Goal: Check status: Check status

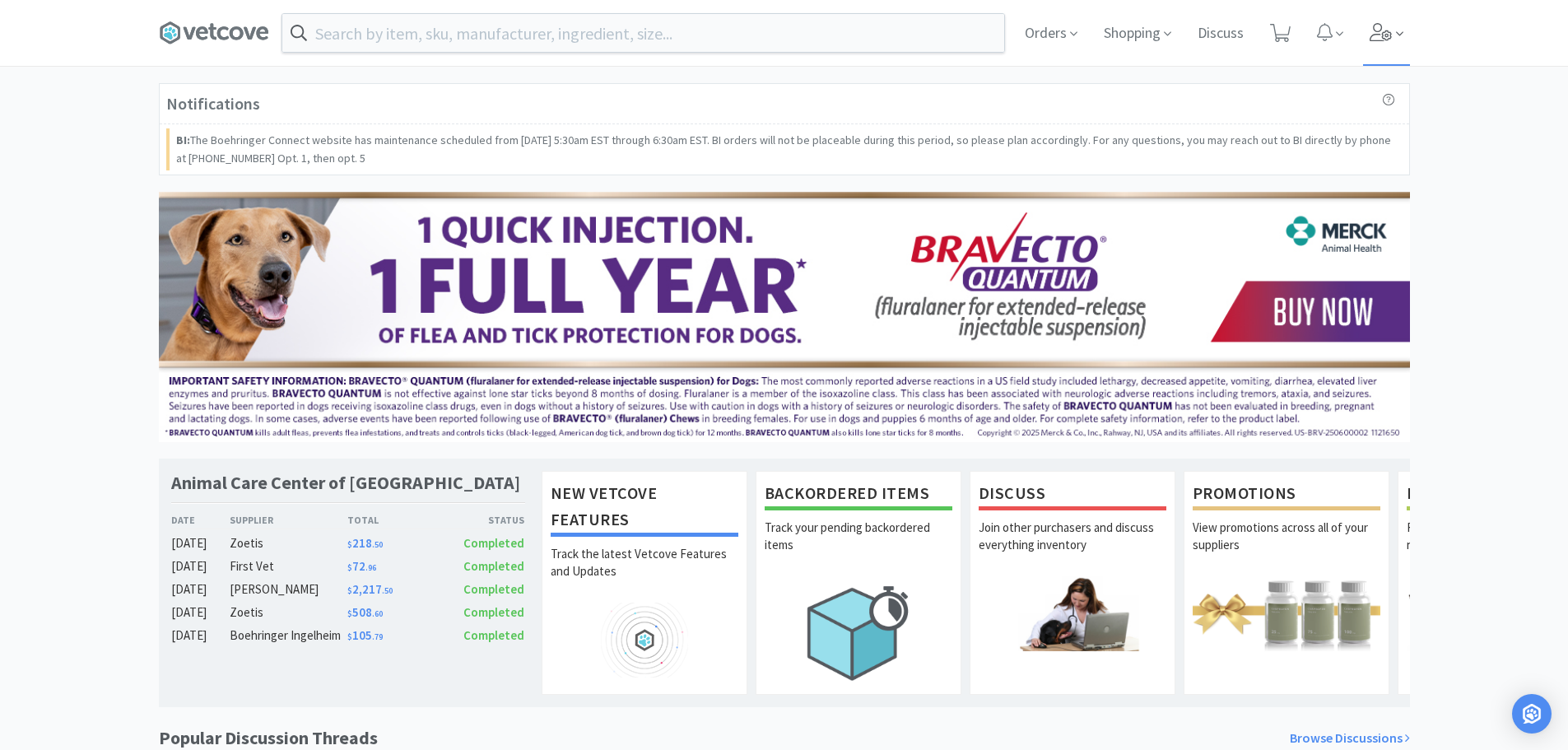
click at [1398, 30] on icon at bounding box center [1399, 34] width 8 height 15
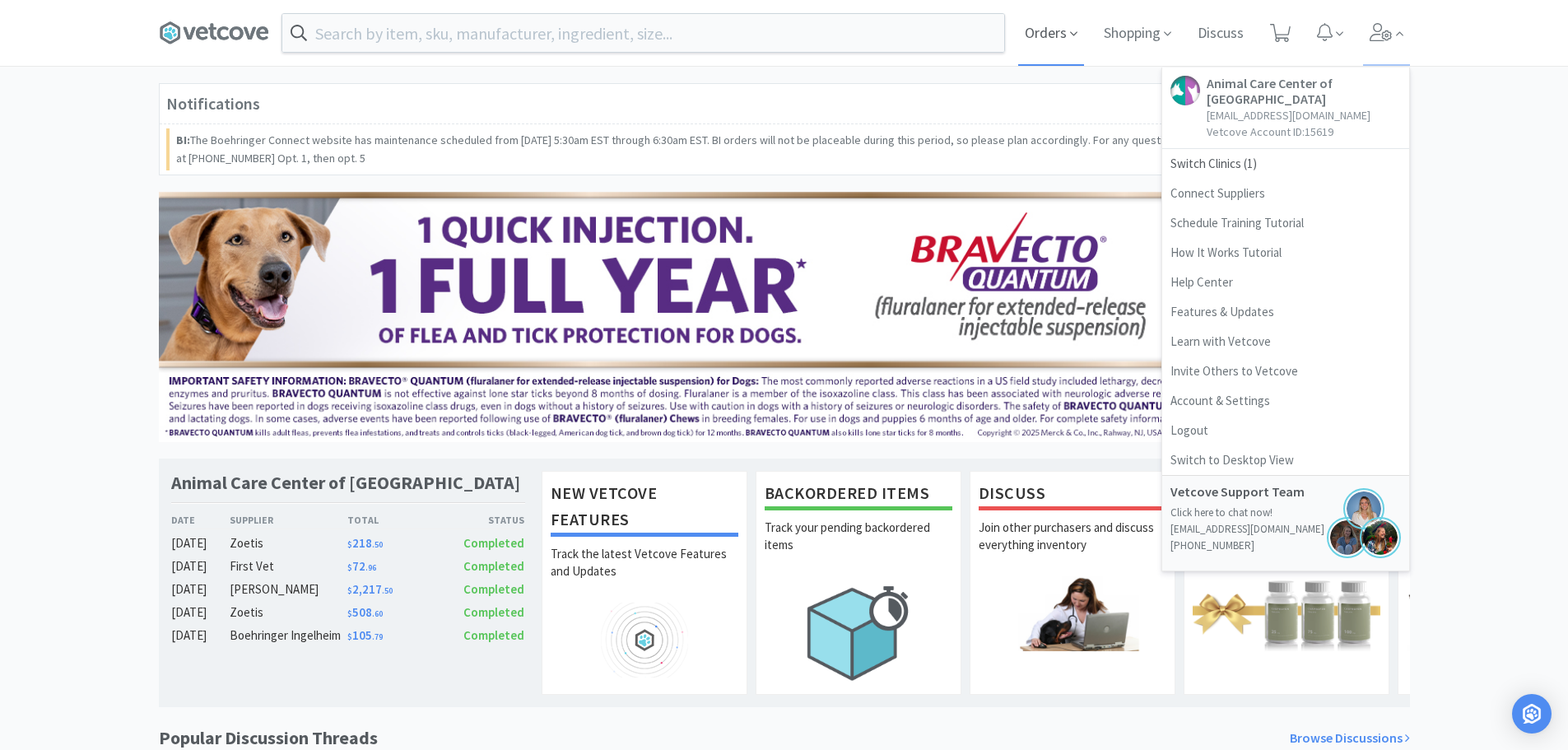
click at [1050, 23] on span "Orders" at bounding box center [1051, 33] width 65 height 65
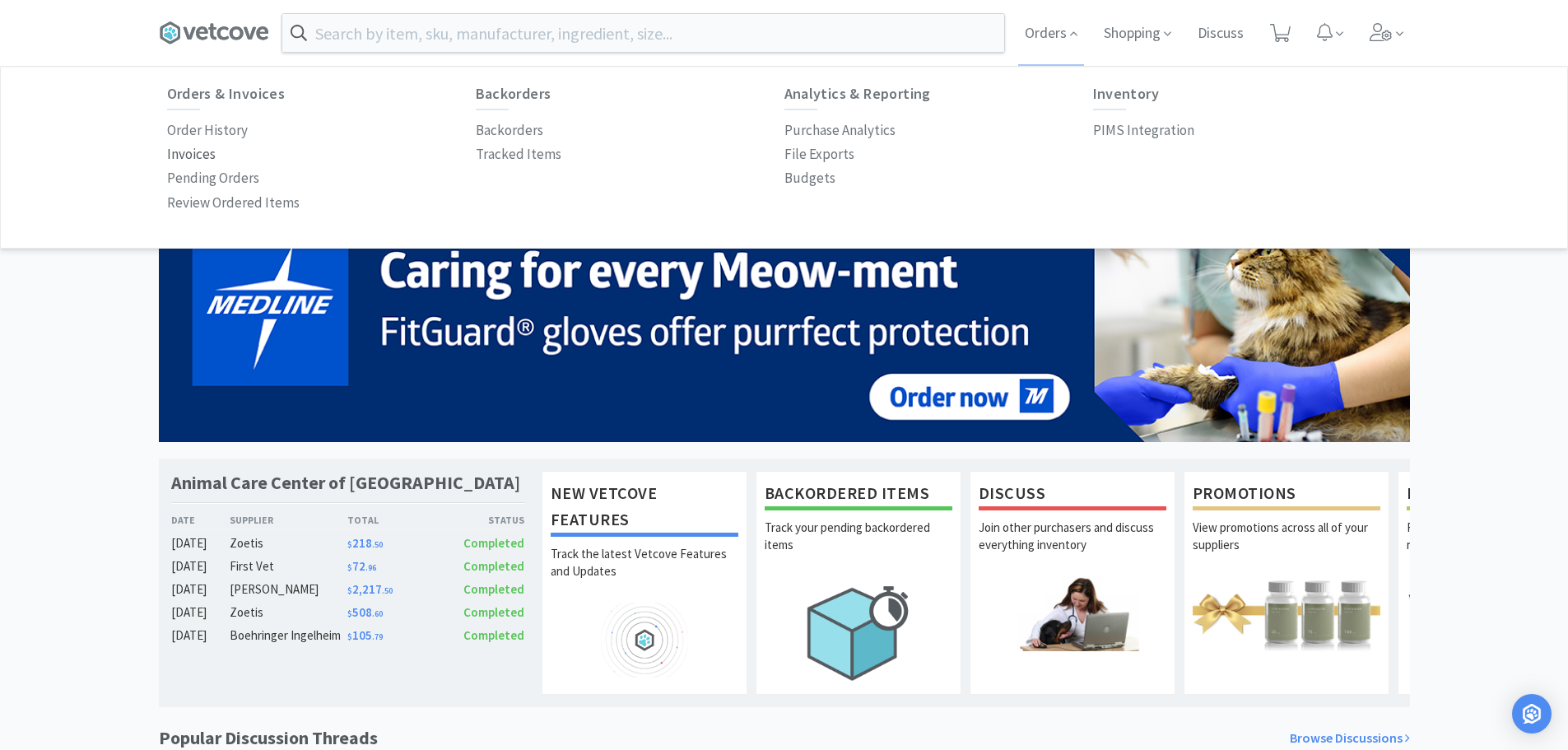
click at [192, 152] on p "Invoices" at bounding box center [191, 154] width 49 height 22
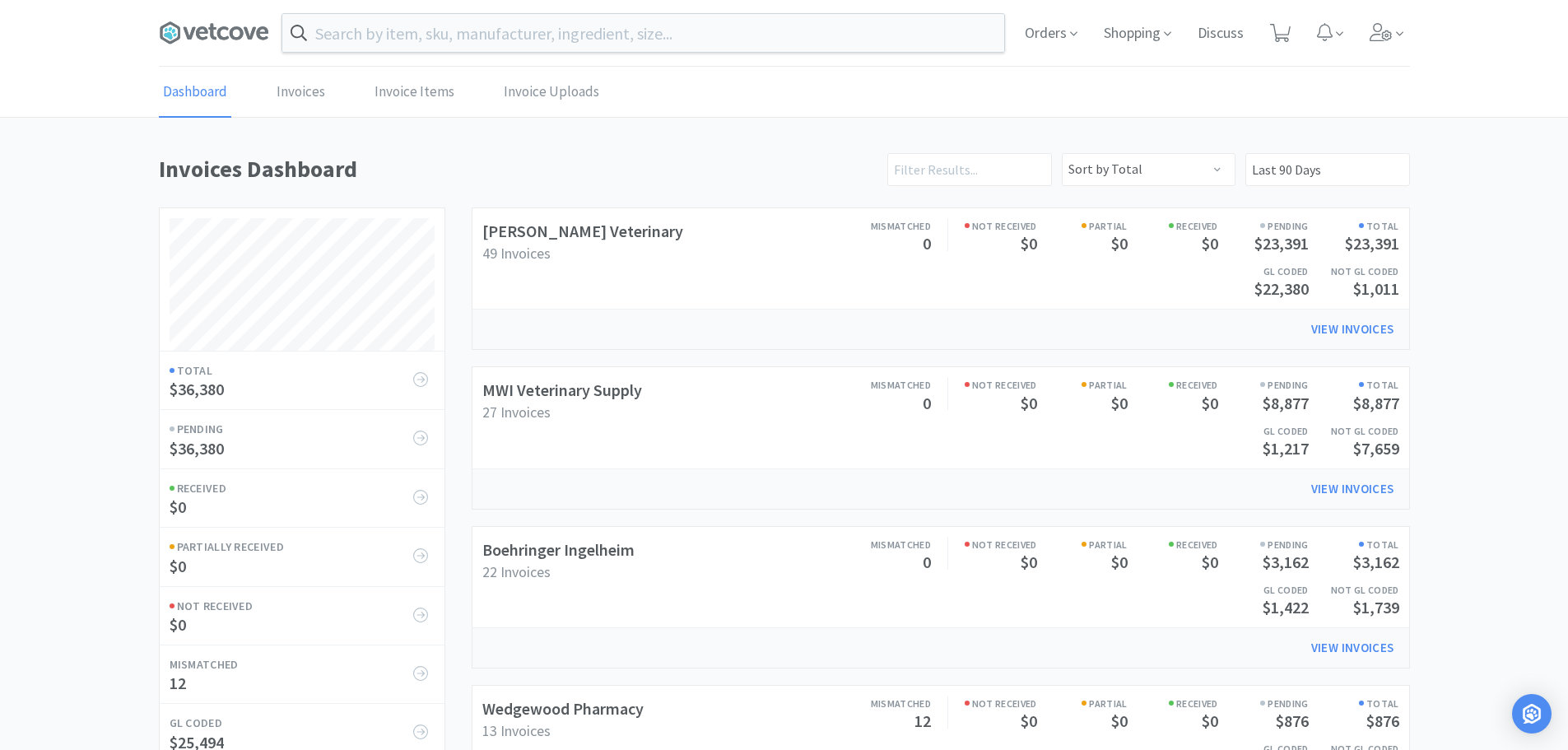
drag, startPoint x: 801, startPoint y: 268, endPoint x: 955, endPoint y: 274, distance: 154.1
click at [804, 268] on div "Mismatched 0 Not Received $0 Partial $0 Received $0 Pending $23,391 Total $23,3…" at bounding box center [1055, 258] width 688 height 91
click at [1331, 330] on link "View Invoices" at bounding box center [1352, 329] width 107 height 33
click at [1056, 30] on span "Orders" at bounding box center [1051, 33] width 65 height 65
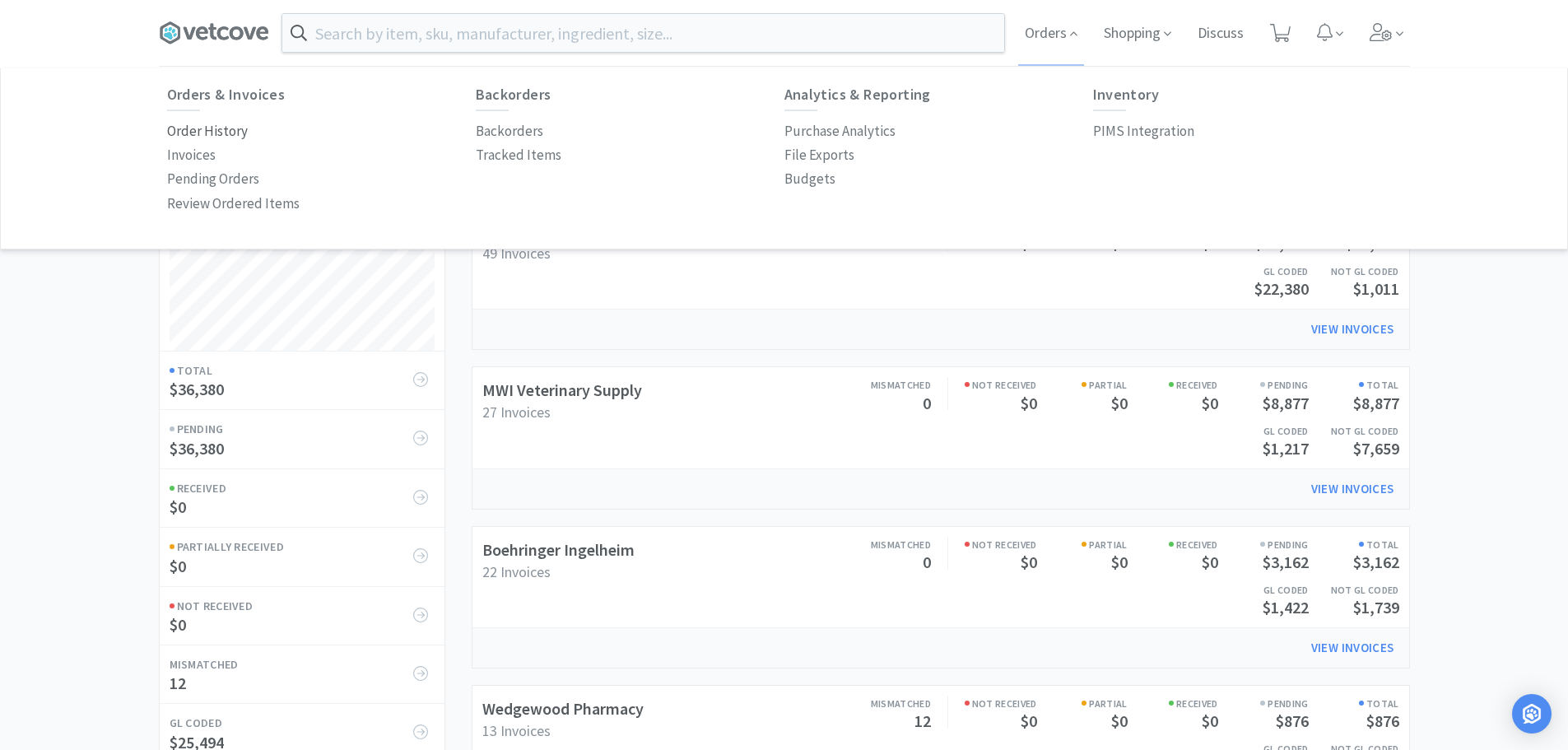
click at [186, 135] on p "Order History" at bounding box center [207, 131] width 81 height 22
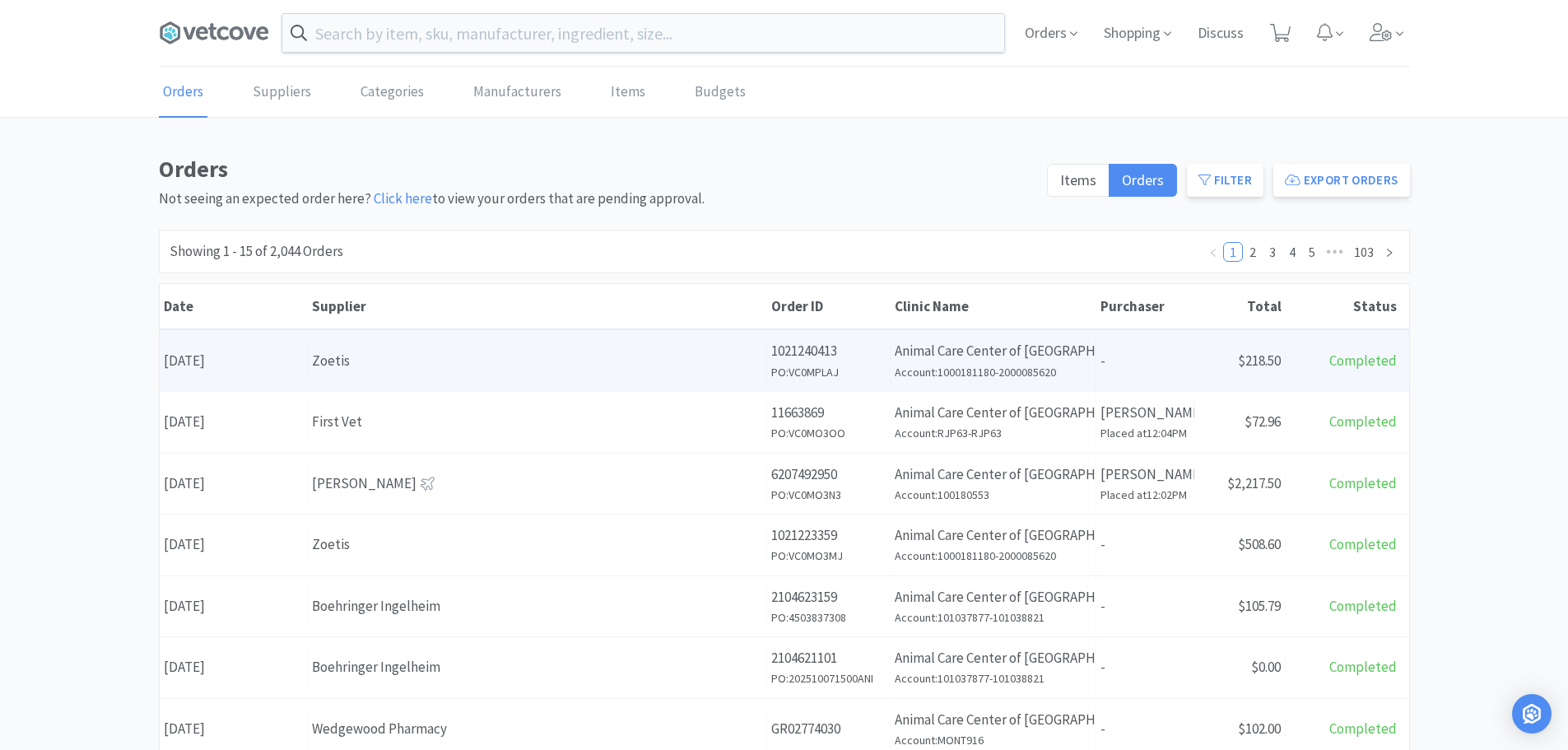
click at [603, 370] on div "Zoetis" at bounding box center [537, 361] width 451 height 22
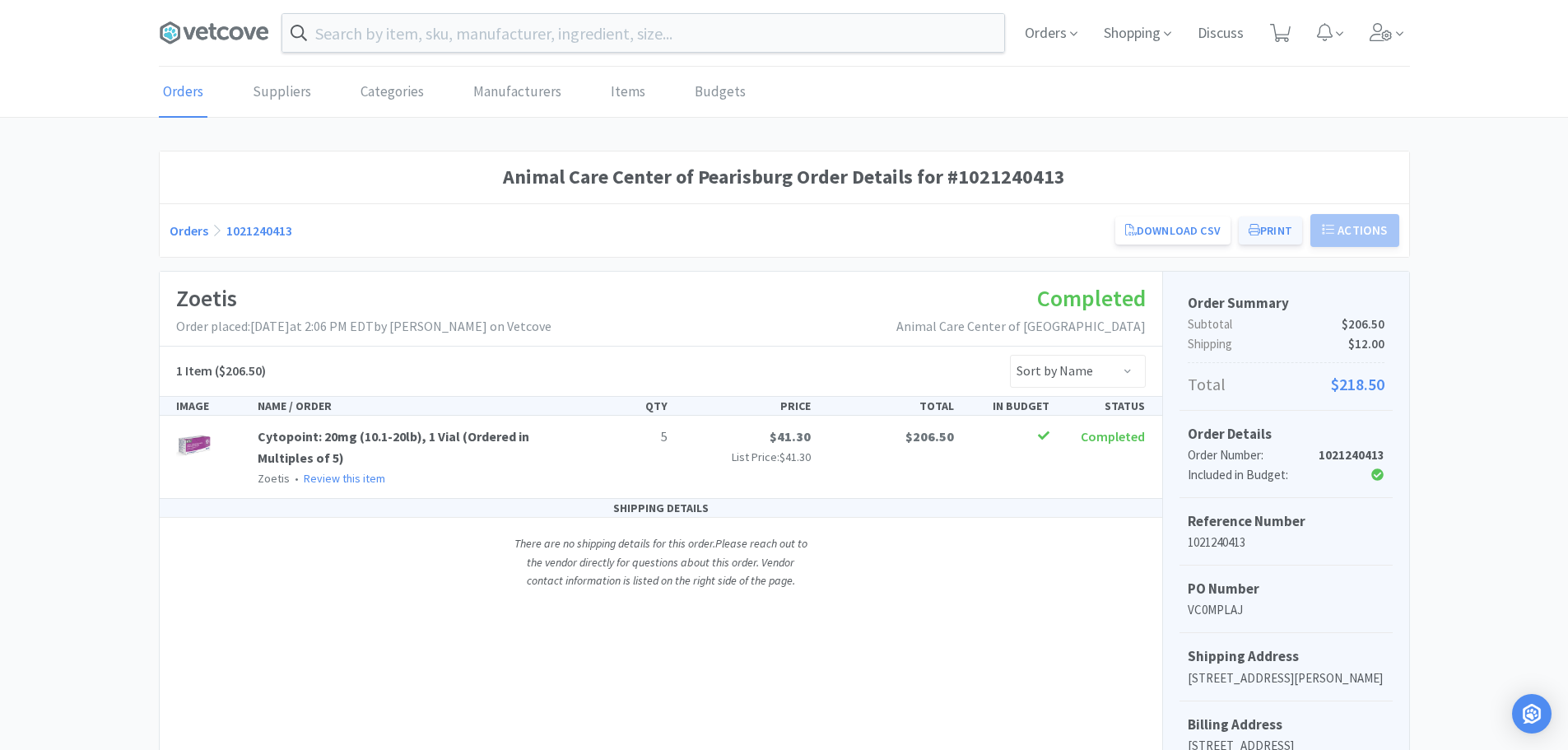
click at [1278, 239] on button "Print" at bounding box center [1271, 230] width 64 height 28
click at [1268, 239] on button "Print" at bounding box center [1271, 230] width 64 height 28
